Goal: Transaction & Acquisition: Purchase product/service

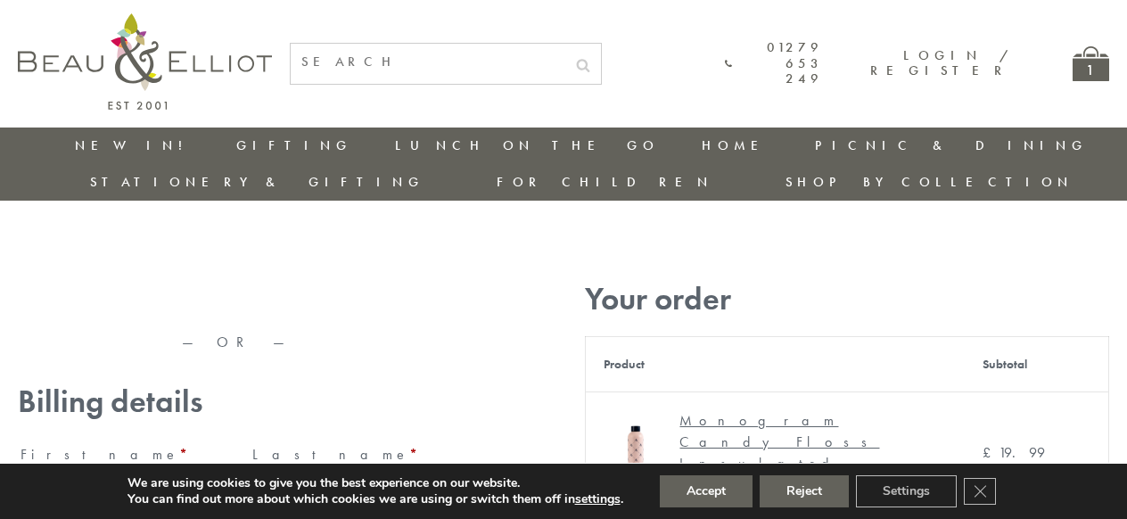
type input "[EMAIL_ADDRESS][DOMAIN_NAME]"
type input "[PERSON_NAME]"
type input "23, [GEOGRAPHIC_DATA], [GEOGRAPHIC_DATA]"
type input "[GEOGRAPHIC_DATA]"
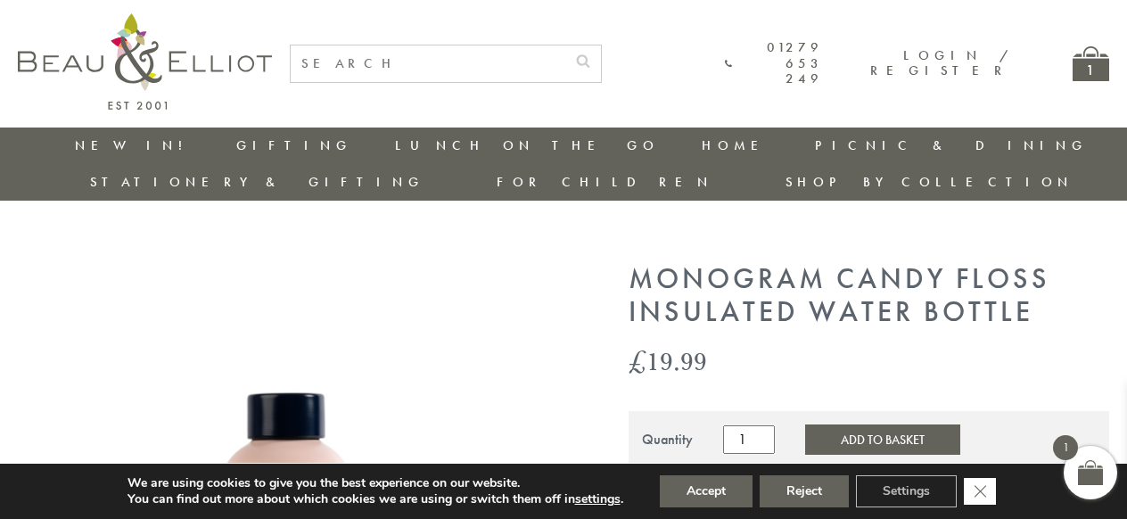
click at [982, 491] on icon "Close GDPR Cookie Banner" at bounding box center [980, 490] width 32 height 27
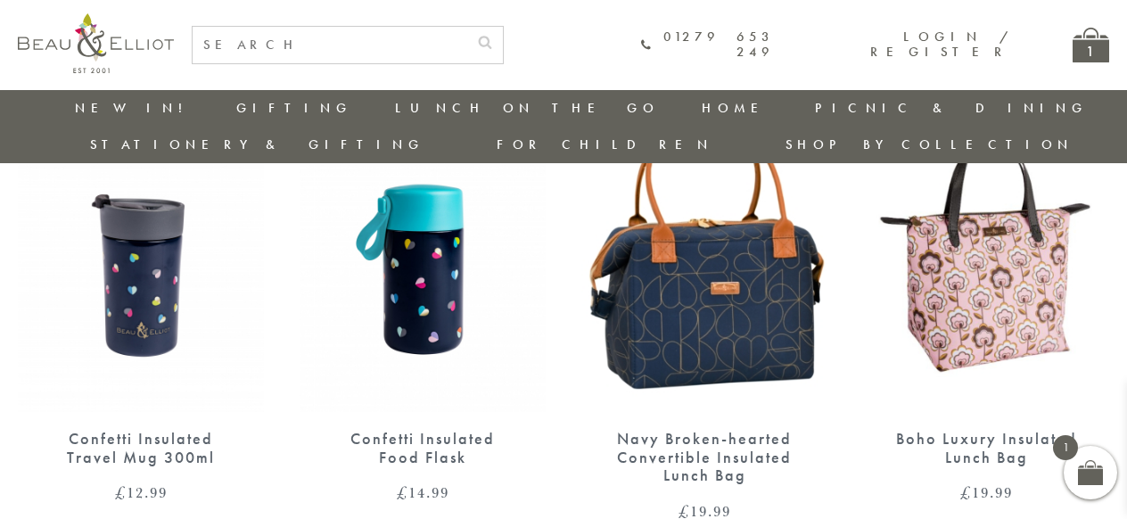
scroll to position [1761, 0]
